Goal: Task Accomplishment & Management: Complete application form

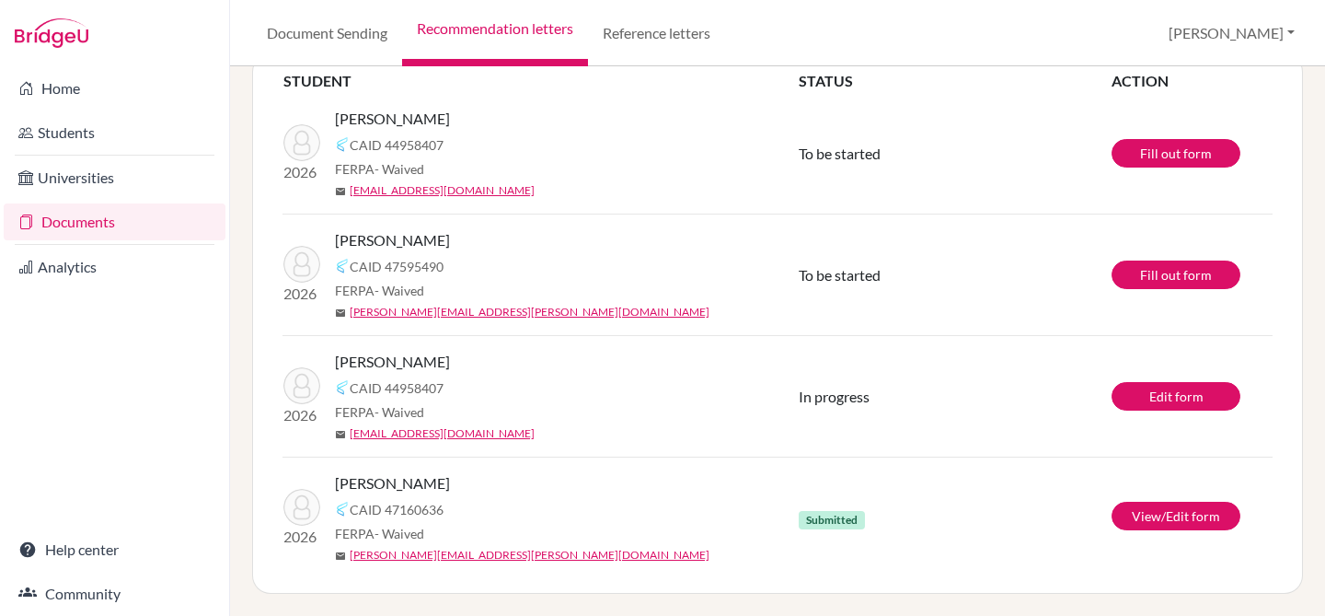
scroll to position [148, 0]
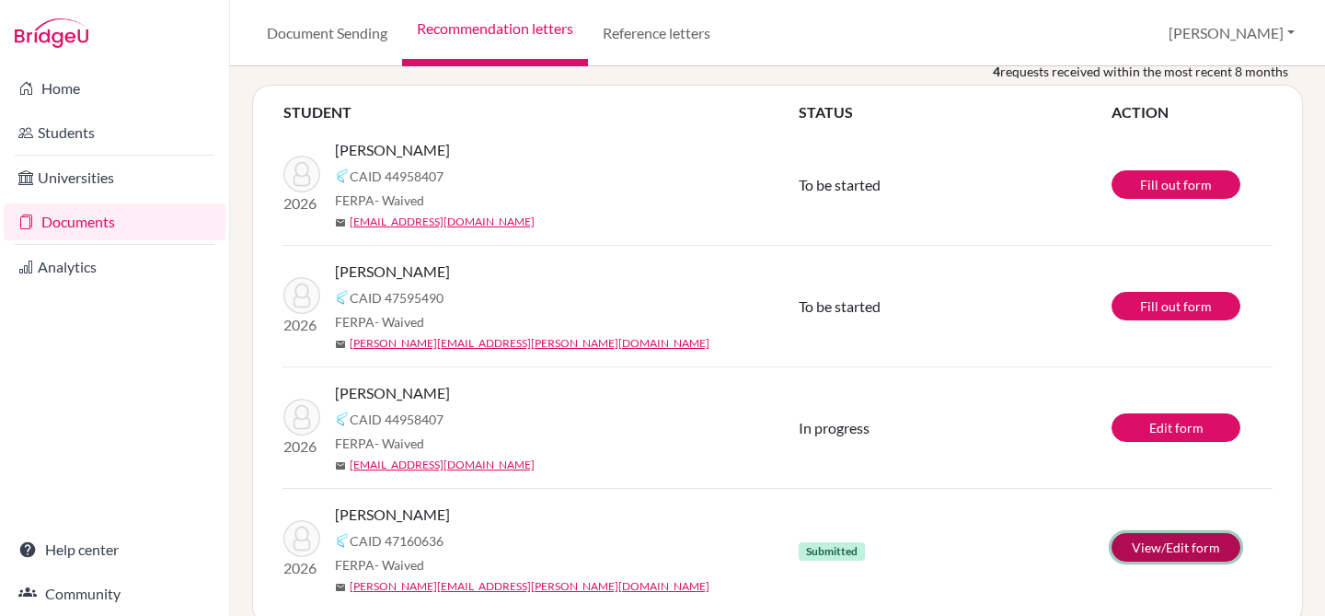
click at [1183, 553] on link "View/Edit form" at bounding box center [1176, 547] width 129 height 29
click at [74, 213] on link "Documents" at bounding box center [115, 221] width 222 height 37
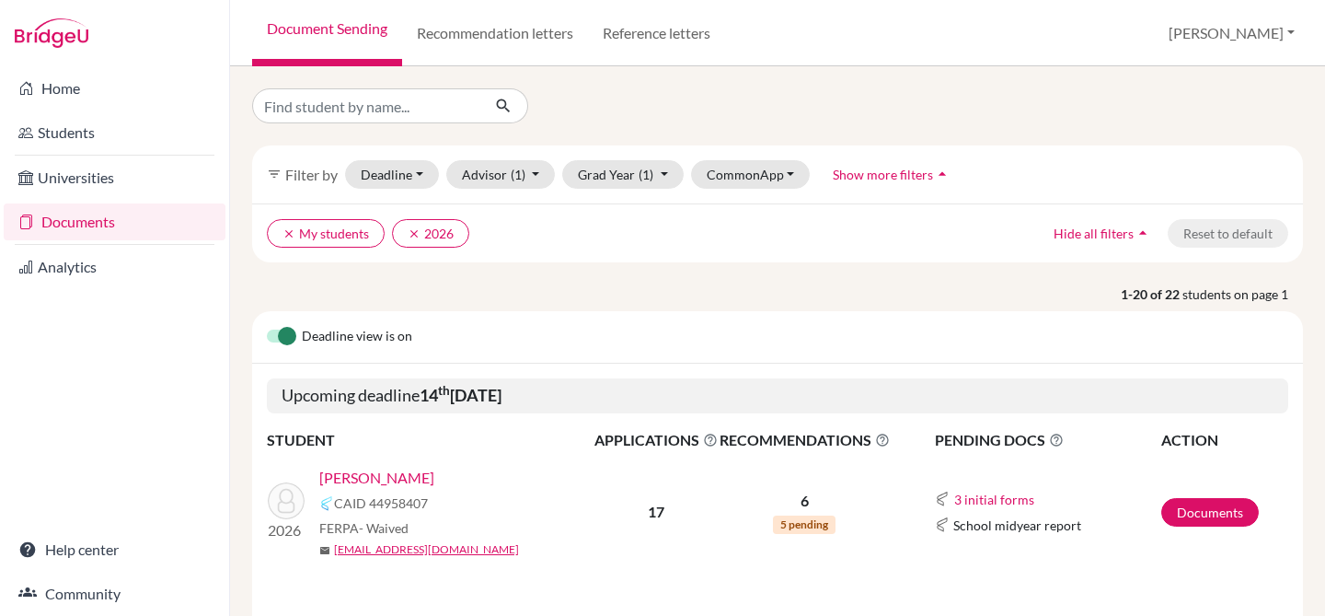
click at [87, 222] on link "Documents" at bounding box center [115, 221] width 222 height 37
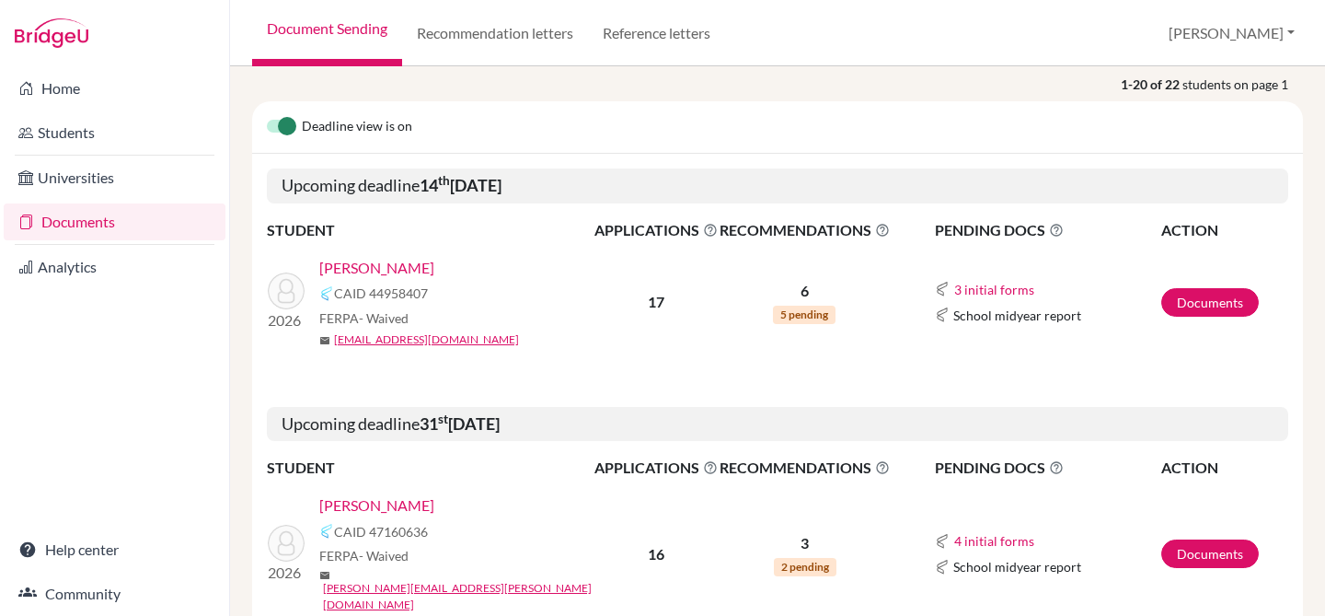
scroll to position [212, 0]
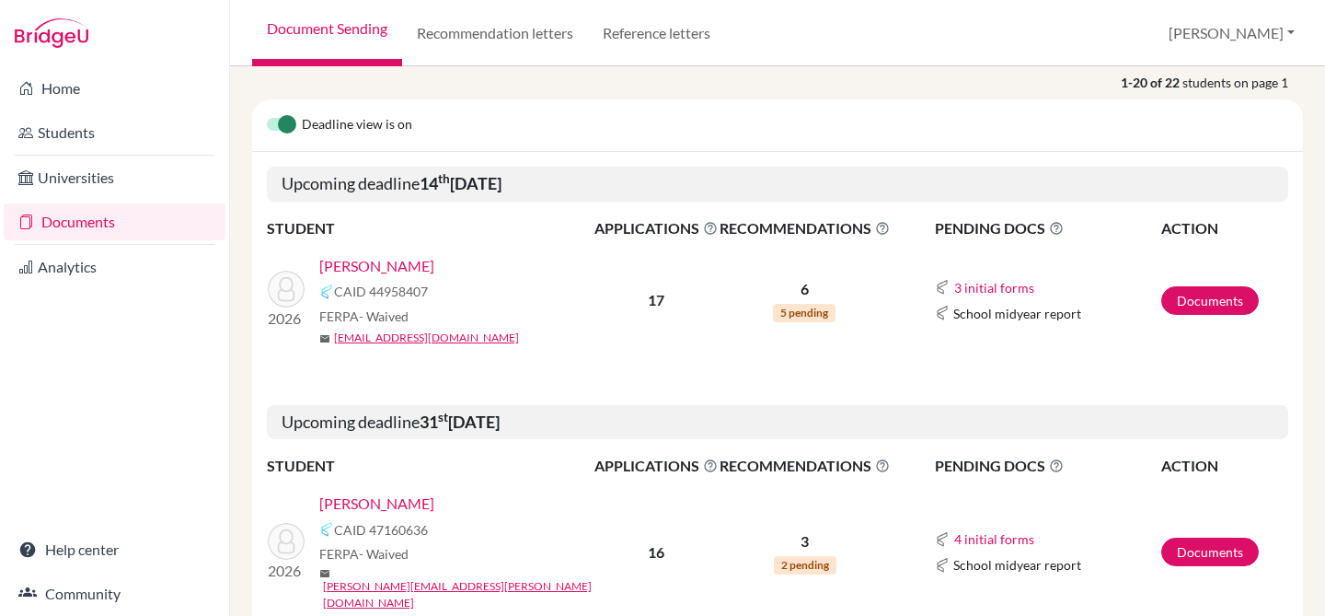
click at [362, 259] on link "[PERSON_NAME]" at bounding box center [376, 266] width 115 height 22
click at [358, 259] on link "[PERSON_NAME]" at bounding box center [376, 266] width 115 height 22
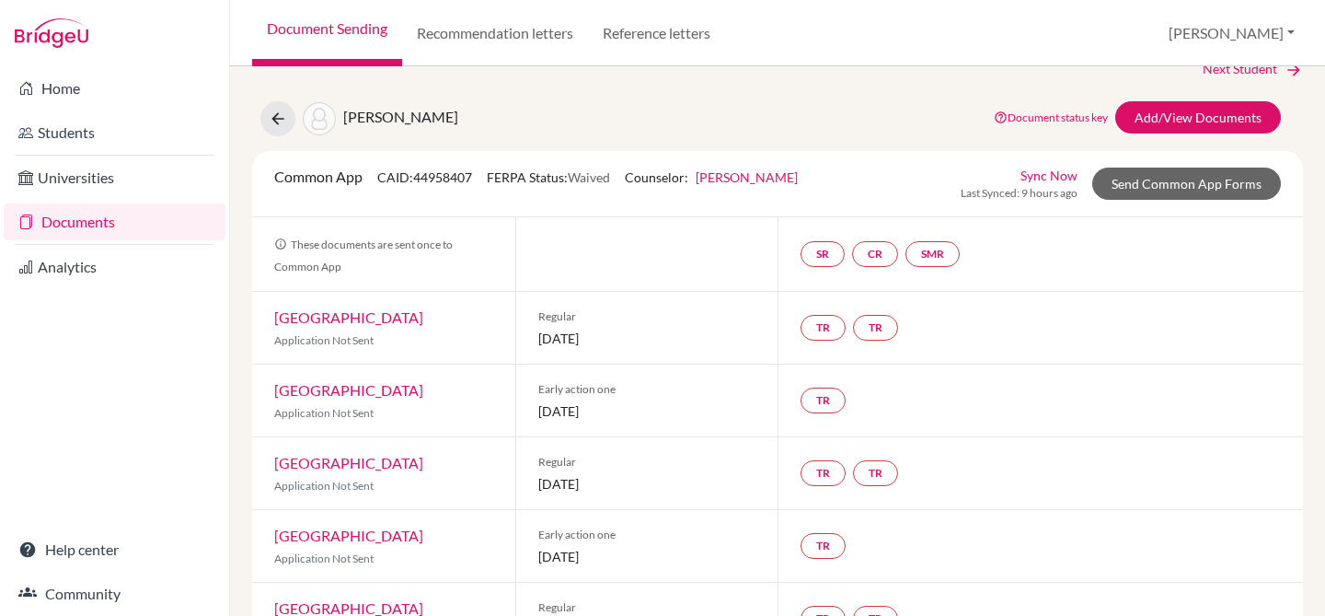
scroll to position [31, 0]
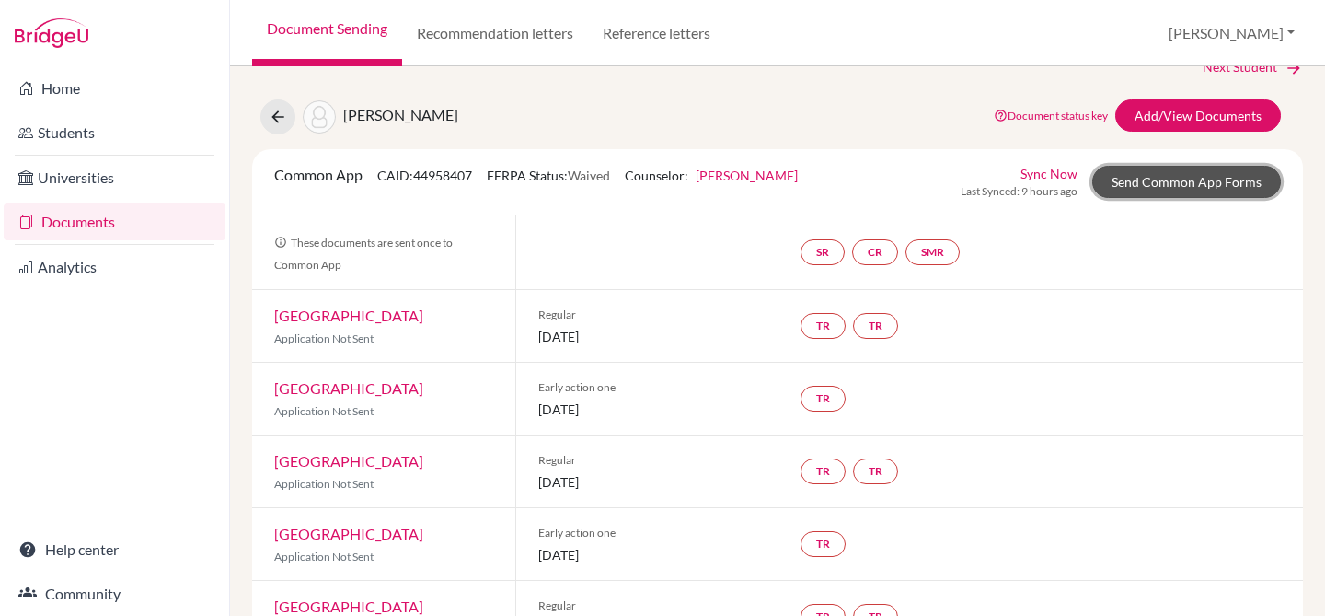
click at [1176, 180] on link "Send Common App Forms" at bounding box center [1186, 182] width 189 height 32
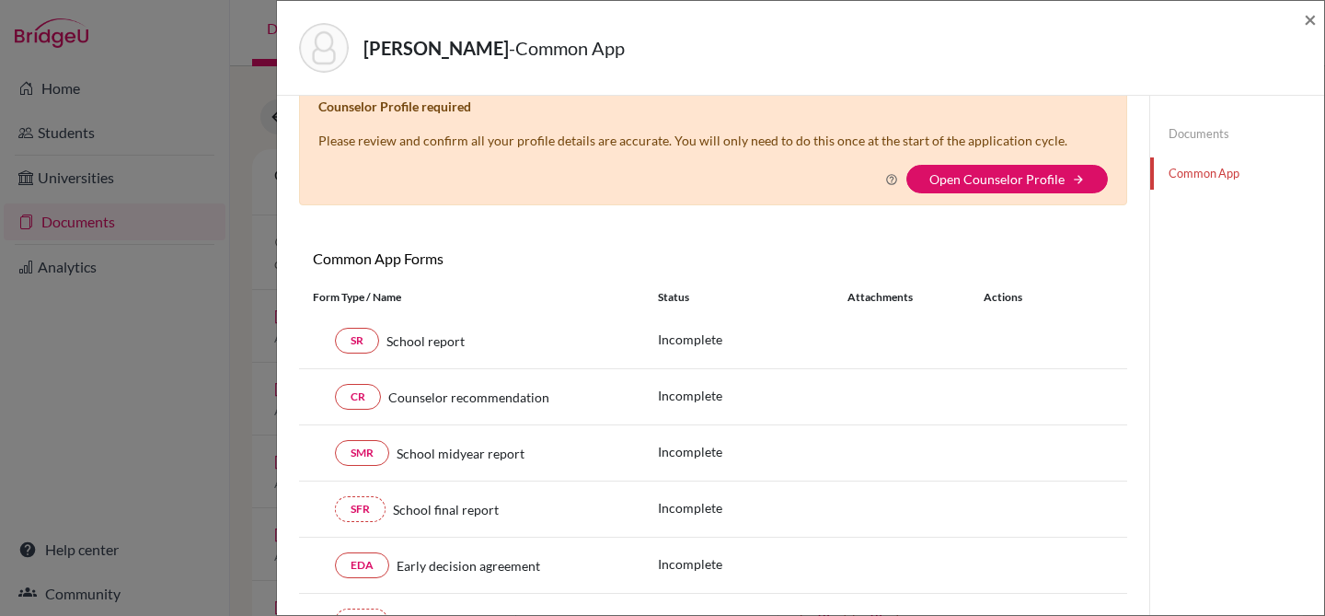
scroll to position [31, 0]
click at [191, 83] on div "Varde, Athena - Common App × × Counselor Profile required Please review and con…" at bounding box center [662, 308] width 1325 height 616
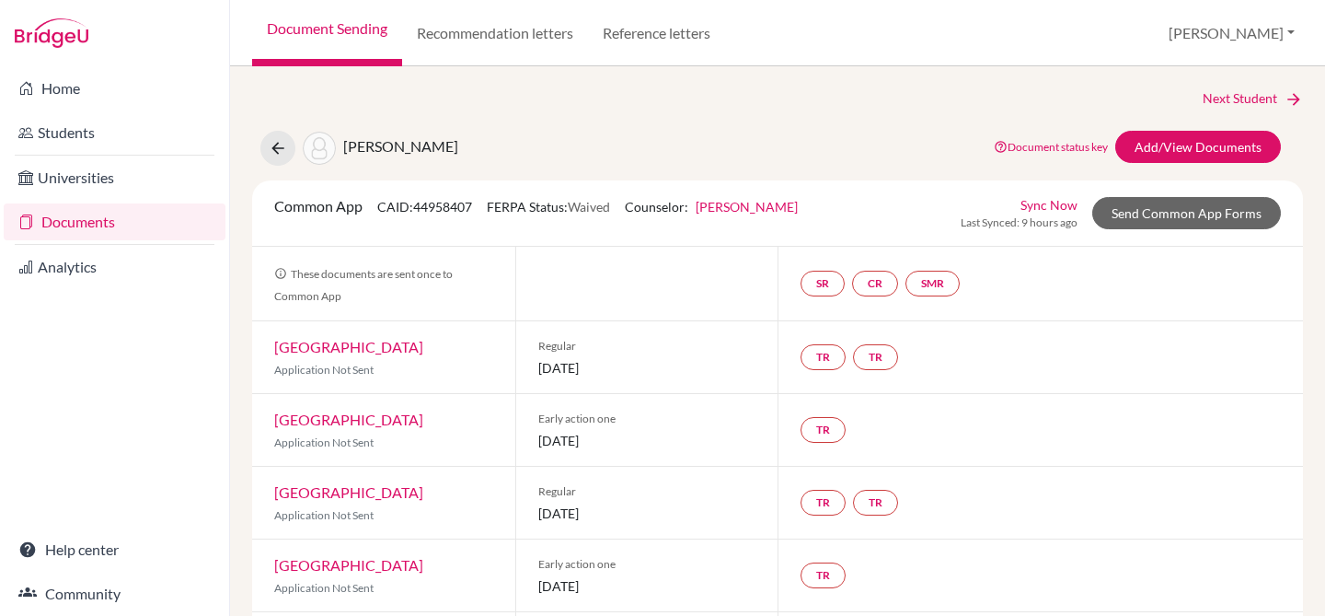
click at [752, 205] on link "[PERSON_NAME]" at bounding box center [747, 207] width 102 height 16
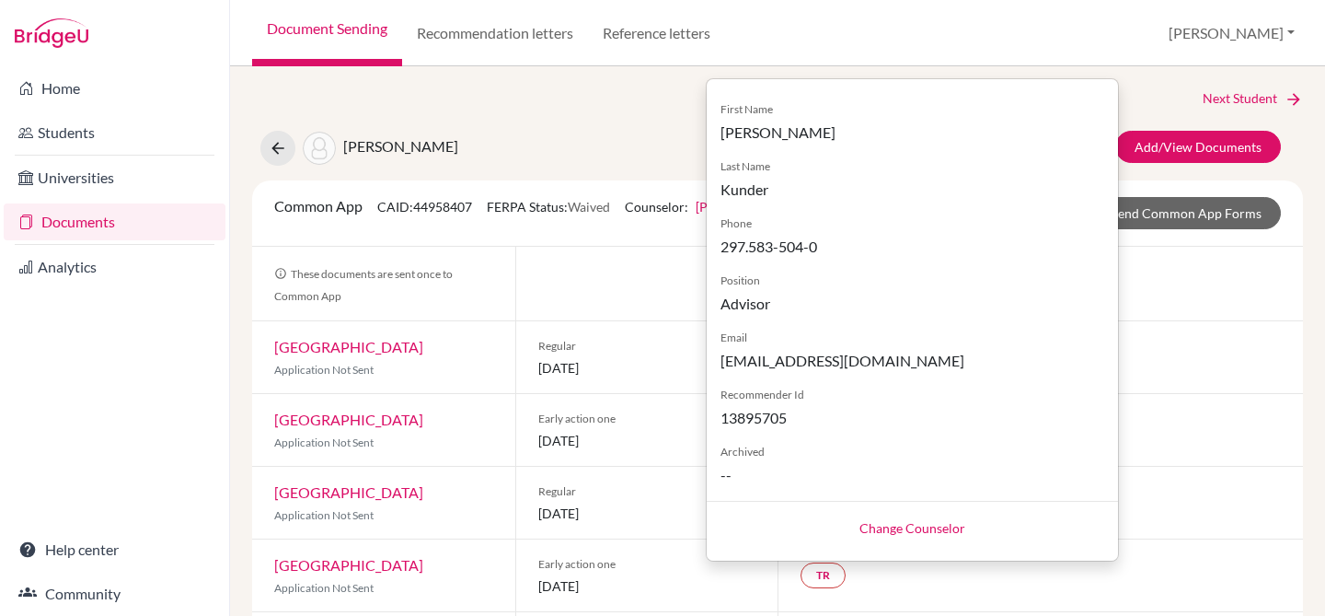
click at [887, 529] on link "Change Counselor" at bounding box center [912, 528] width 106 height 16
select select "263979"
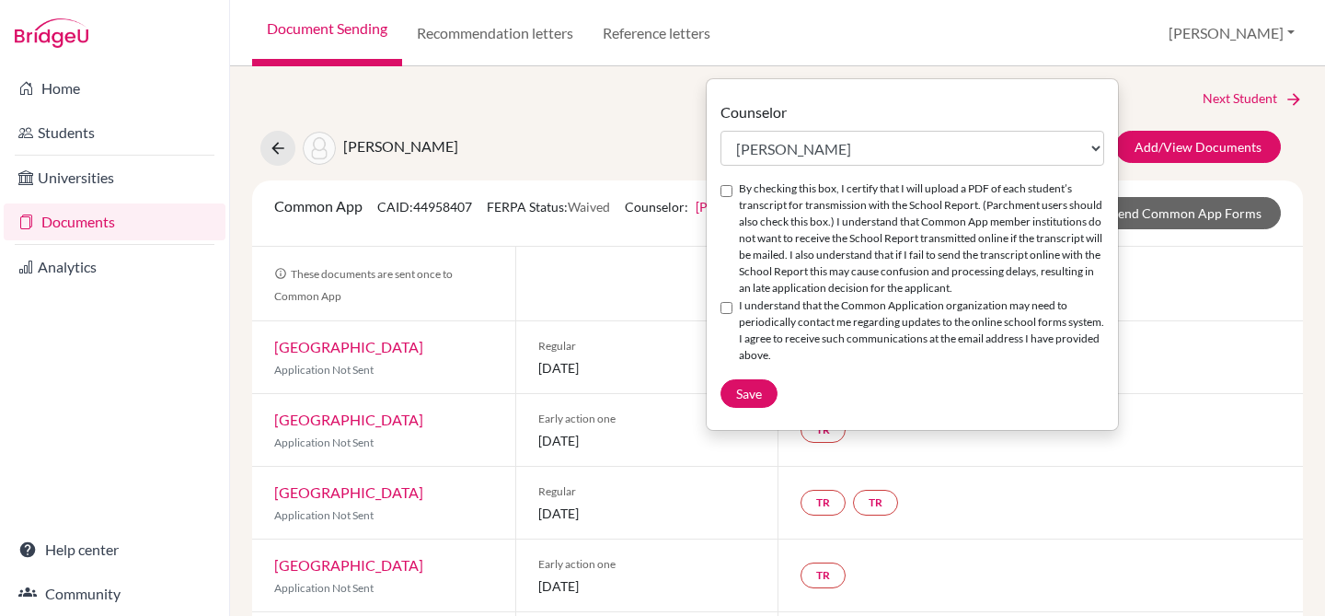
click at [725, 312] on input "I understand that the Common Application organization may need to periodically …" at bounding box center [726, 308] width 12 height 12
checkbox input "true"
click at [725, 194] on input "By checking this box, I certify that I will upload a PDF of each student’s tran…" at bounding box center [726, 191] width 12 height 12
checkbox input "true"
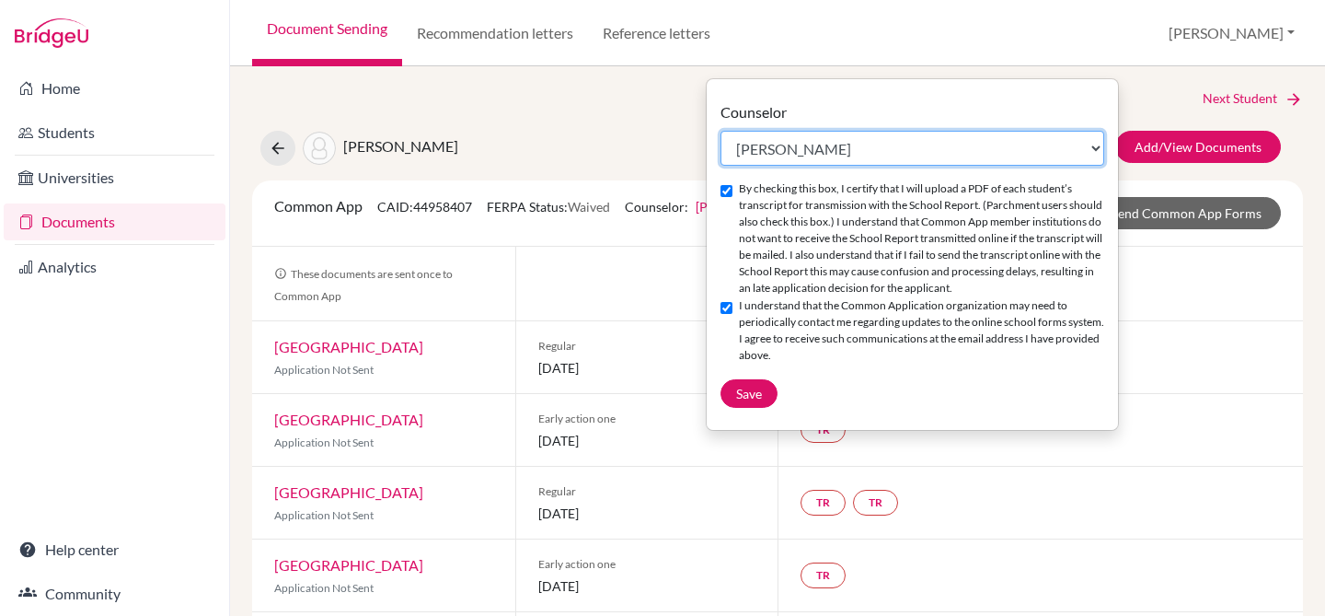
click at [837, 149] on select "Select counselor Colleen Coady Nurkis de Jesus Elena Duduk Kelly Kramer Deborah…" at bounding box center [912, 148] width 384 height 35
select select "413035"
checkbox input "false"
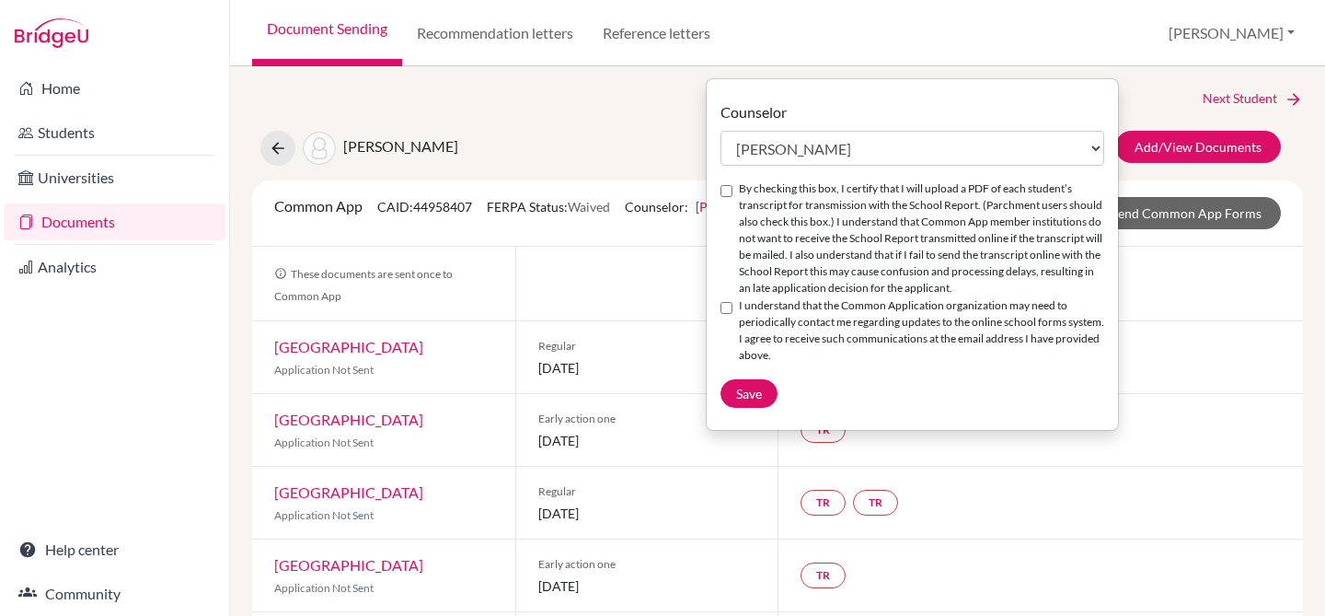
click at [729, 193] on input "By checking this box, I certify that I will upload a PDF of each student’s tran…" at bounding box center [726, 191] width 12 height 12
checkbox input "true"
click at [731, 306] on input "I understand that the Common Application organization may need to periodically …" at bounding box center [726, 308] width 12 height 12
checkbox input "true"
click at [747, 391] on span "Save" at bounding box center [749, 394] width 26 height 16
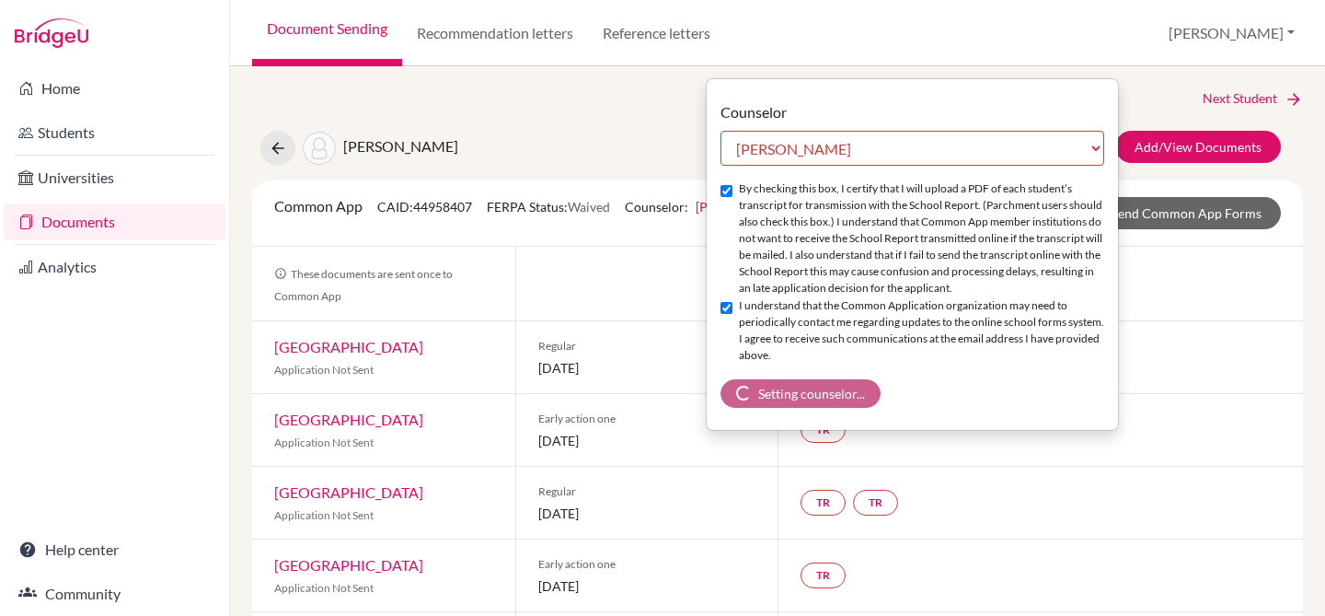
click at [1160, 470] on div "TR TR" at bounding box center [1040, 503] width 525 height 72
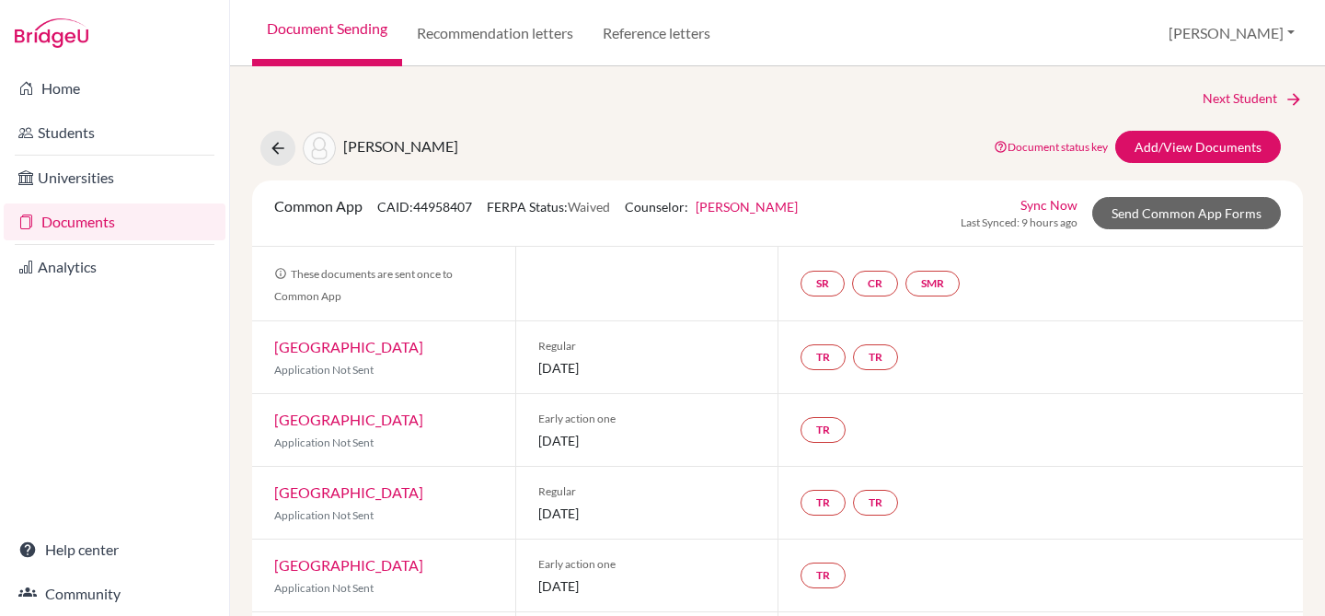
click at [735, 203] on link "Deborah Kunder" at bounding box center [747, 207] width 102 height 16
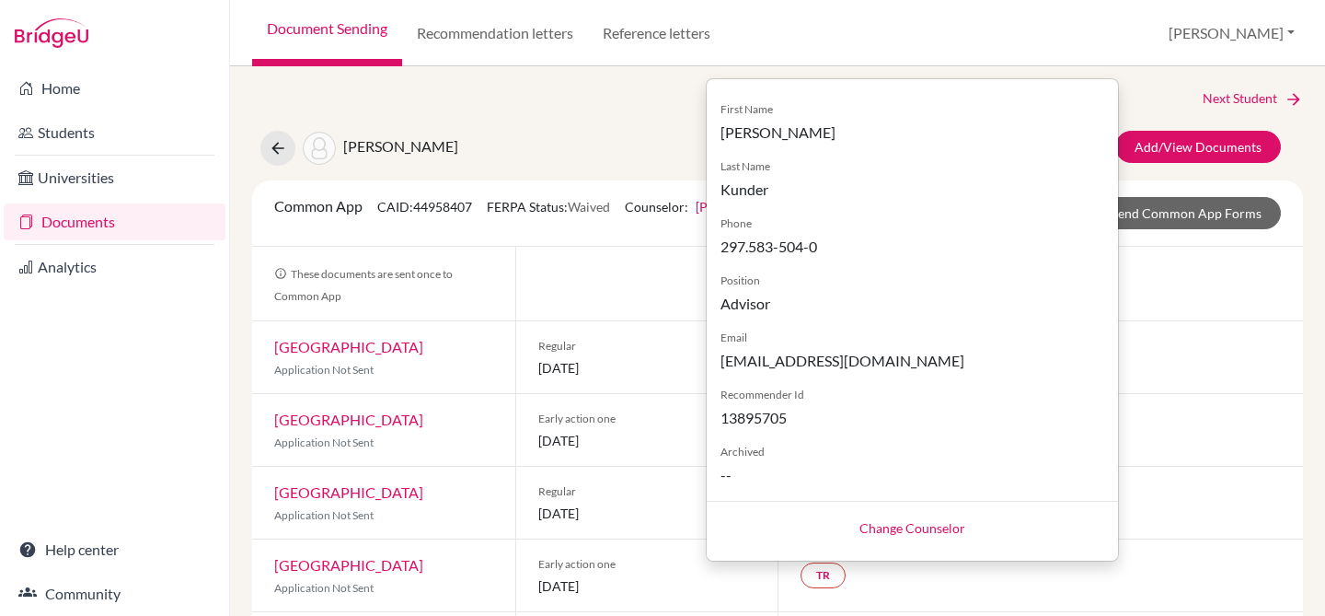
click at [598, 131] on div "Varde, Athena Document status key TR Requirement. Document not uploaded yet. TR…" at bounding box center [777, 148] width 1078 height 35
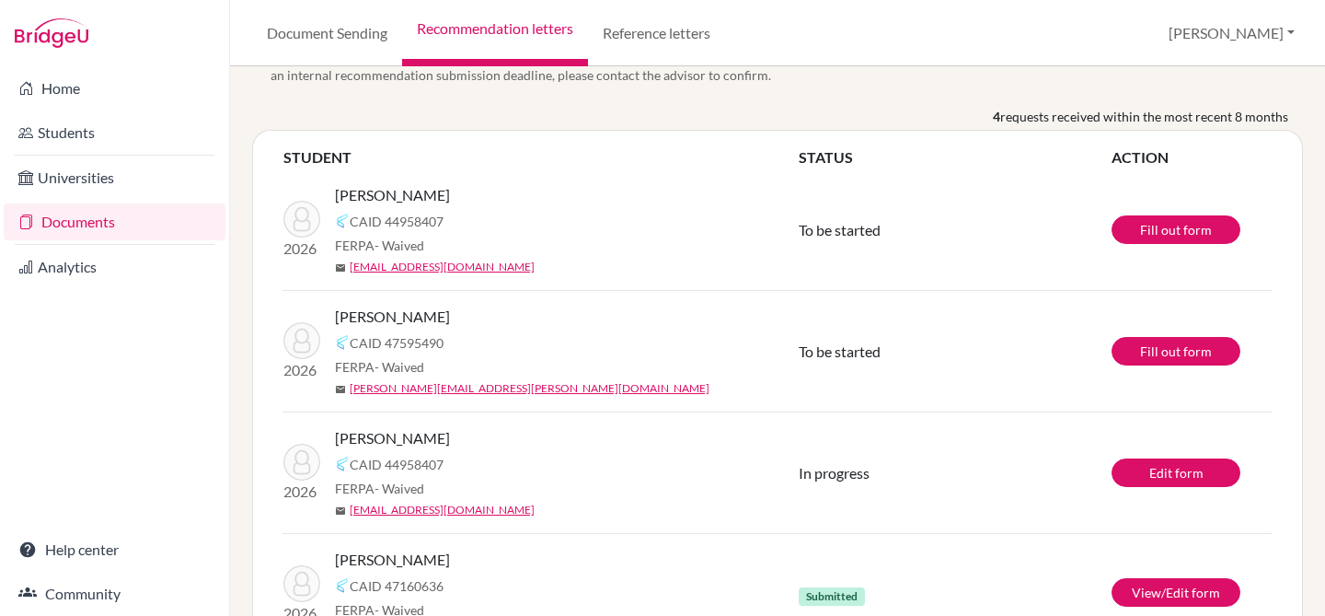
scroll to position [179, 0]
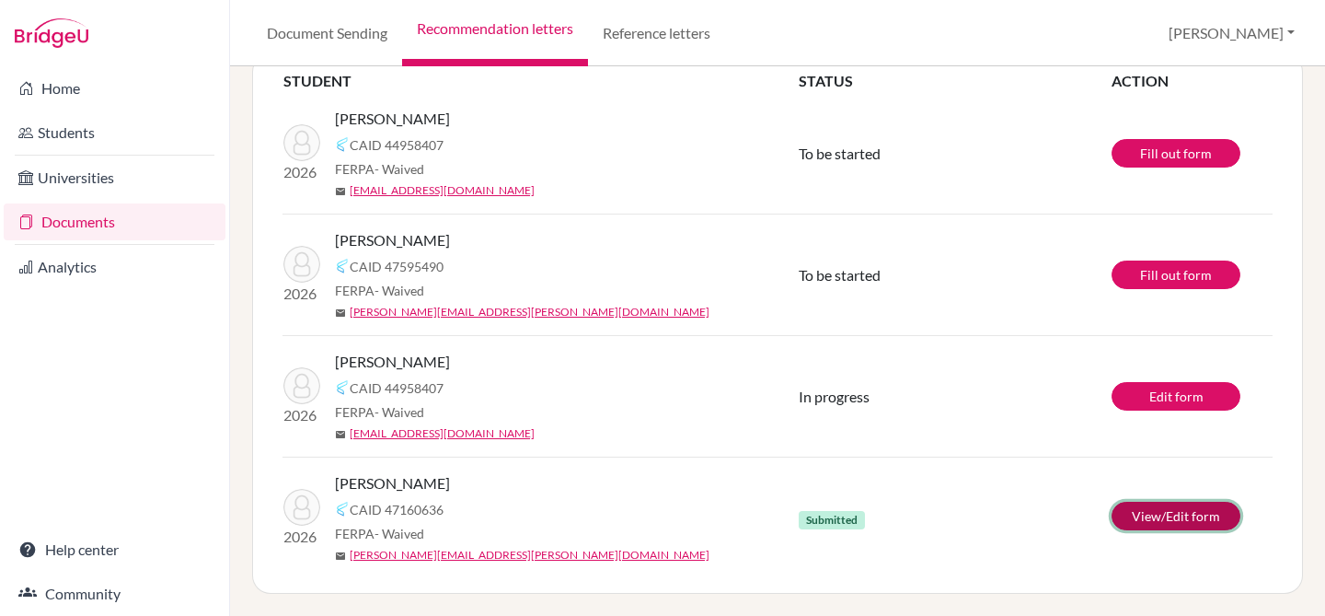
click at [1181, 511] on link "View/Edit form" at bounding box center [1176, 515] width 129 height 29
